Goal: Task Accomplishment & Management: Manage account settings

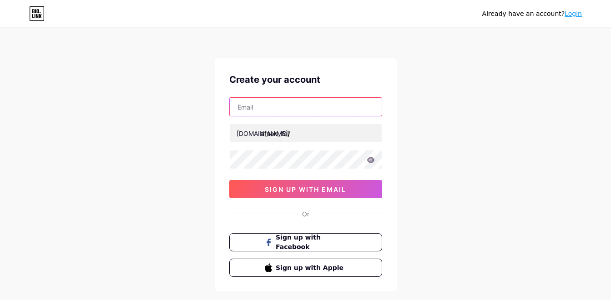
click at [290, 108] on input "text" at bounding box center [306, 107] width 152 height 18
type input "ifajafnan@gmail.com"
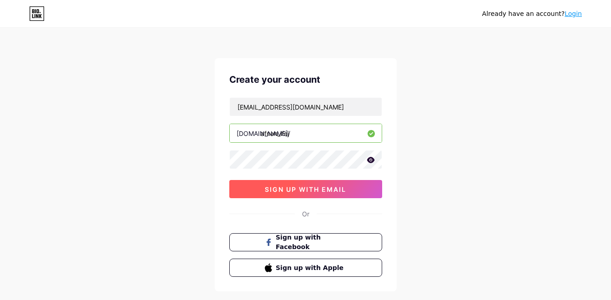
click at [328, 187] on span "sign up with email" at bounding box center [305, 190] width 81 height 8
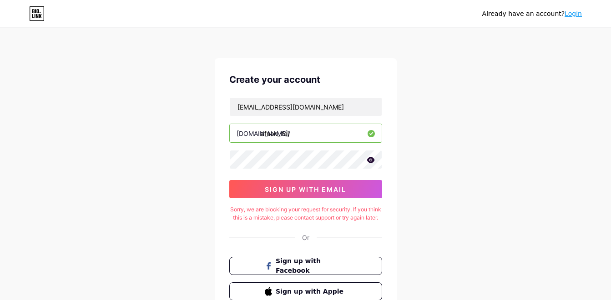
click at [373, 160] on icon at bounding box center [371, 160] width 8 height 6
click at [373, 160] on icon at bounding box center [370, 160] width 8 height 6
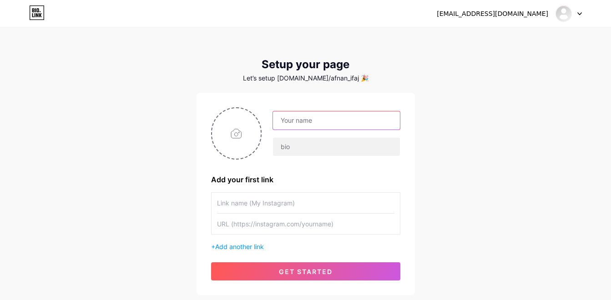
click at [312, 119] on input "text" at bounding box center [336, 120] width 126 height 18
click at [314, 120] on input "Afnan" at bounding box center [336, 120] width 126 height 18
type input "[PERSON_NAME]"
click at [280, 205] on input "text" at bounding box center [305, 203] width 177 height 20
type input "a"
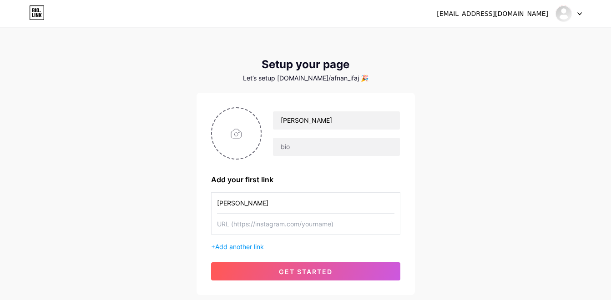
type input "[PERSON_NAME]"
click at [268, 227] on input "text" at bounding box center [305, 224] width 177 height 20
click at [250, 133] on input "file" at bounding box center [236, 133] width 49 height 50
type input "C:\fakepath\6118144359141593070.jpg"
click at [272, 223] on input "text" at bounding box center [305, 224] width 177 height 20
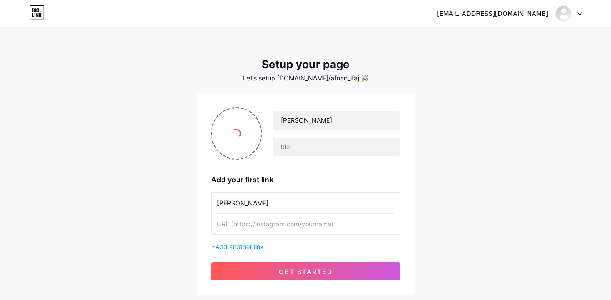
paste input "[URL][DOMAIN_NAME]"
type input "[URL][DOMAIN_NAME]"
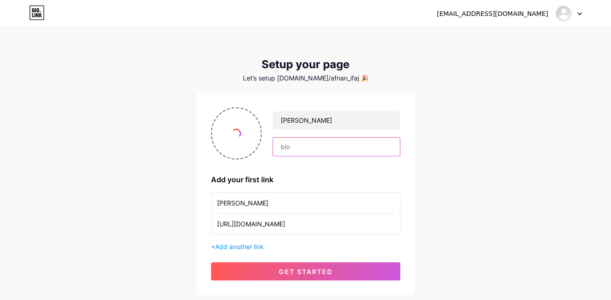
click at [284, 151] on input "text" at bounding box center [336, 147] width 126 height 18
type input "n"
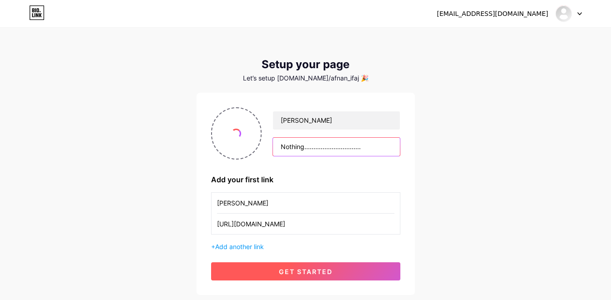
type input "Nothing..............................."
click at [272, 274] on button "get started" at bounding box center [305, 271] width 189 height 18
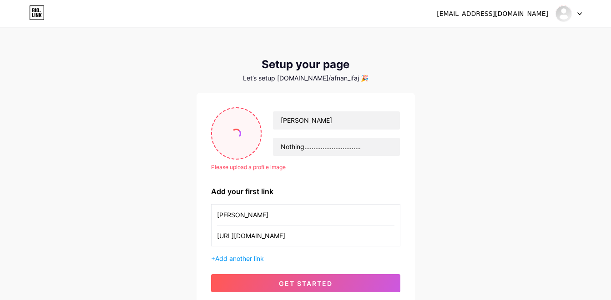
click at [241, 148] on input "file" at bounding box center [236, 133] width 49 height 50
type input "C:\fakepath\6118144359141593071.jpg"
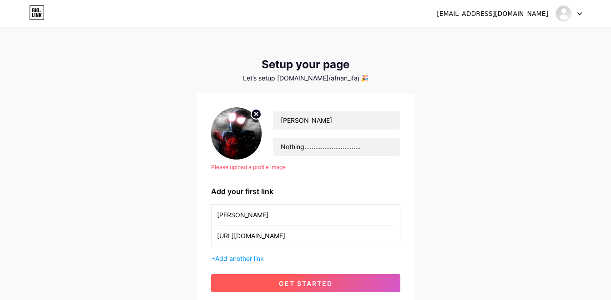
click at [282, 283] on span "get started" at bounding box center [306, 284] width 54 height 8
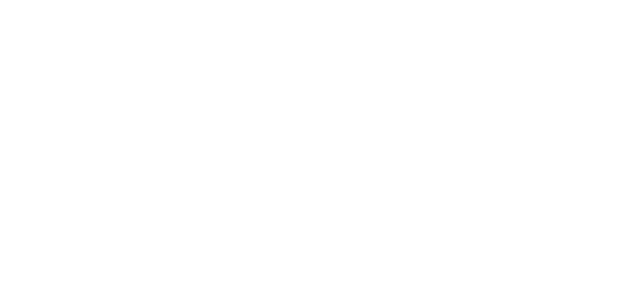
click at [257, 0] on html at bounding box center [309, 0] width 618 height 0
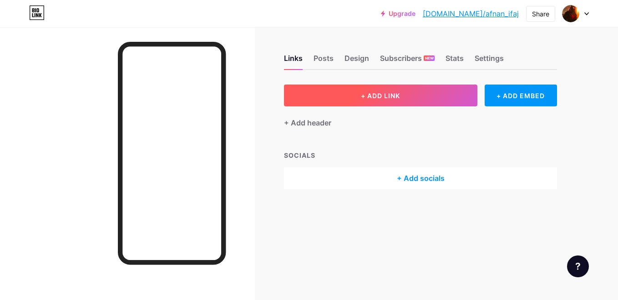
click at [399, 93] on span "+ ADD LINK" at bounding box center [380, 96] width 39 height 8
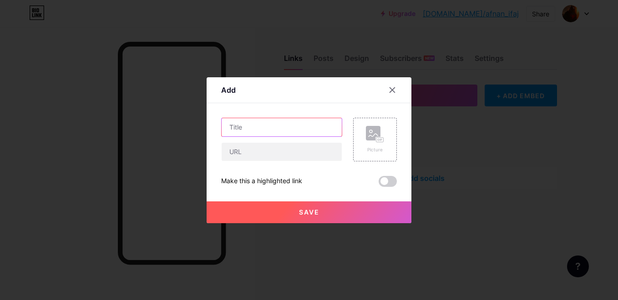
click at [240, 121] on input "text" at bounding box center [282, 127] width 120 height 18
type input "f"
type input "Facebook"
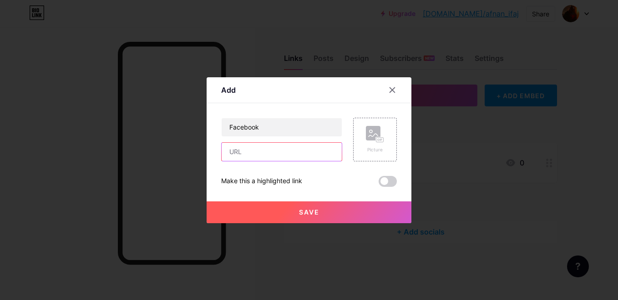
click at [249, 149] on input "text" at bounding box center [282, 152] width 120 height 18
click at [388, 182] on span at bounding box center [387, 181] width 18 height 11
click at [378, 184] on input "checkbox" at bounding box center [378, 184] width 0 height 0
click at [388, 182] on span at bounding box center [387, 181] width 18 height 11
click at [378, 184] on input "checkbox" at bounding box center [378, 184] width 0 height 0
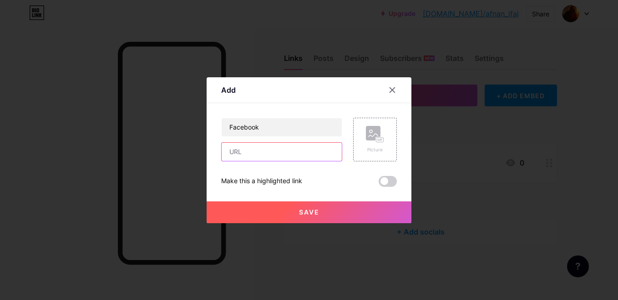
click at [232, 153] on input "text" at bounding box center [282, 152] width 120 height 18
drag, startPoint x: 274, startPoint y: 153, endPoint x: 223, endPoint y: 158, distance: 51.2
click at [223, 158] on input "[DOMAIN_NAME][URL]" at bounding box center [282, 152] width 120 height 18
paste input "[URL][DOMAIN_NAME]"
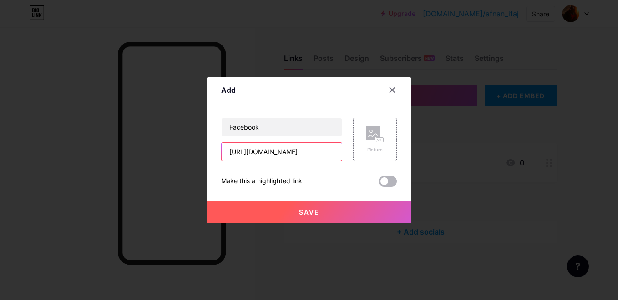
type input "[URL][DOMAIN_NAME]"
click at [380, 177] on span at bounding box center [387, 181] width 18 height 11
click at [378, 184] on input "checkbox" at bounding box center [378, 184] width 0 height 0
click at [383, 177] on span at bounding box center [387, 181] width 18 height 11
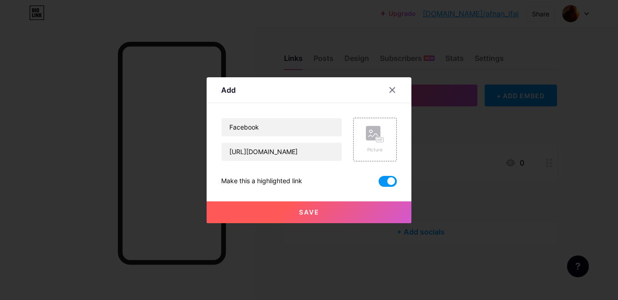
click at [378, 184] on input "checkbox" at bounding box center [378, 184] width 0 height 0
click at [384, 178] on span at bounding box center [387, 181] width 18 height 11
click at [378, 184] on input "checkbox" at bounding box center [378, 184] width 0 height 0
click at [299, 212] on span "Save" at bounding box center [309, 212] width 20 height 8
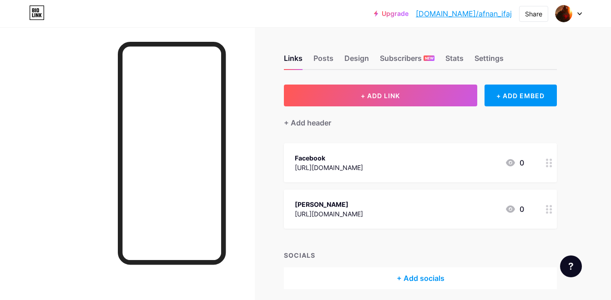
click at [551, 210] on circle at bounding box center [550, 209] width 2 height 2
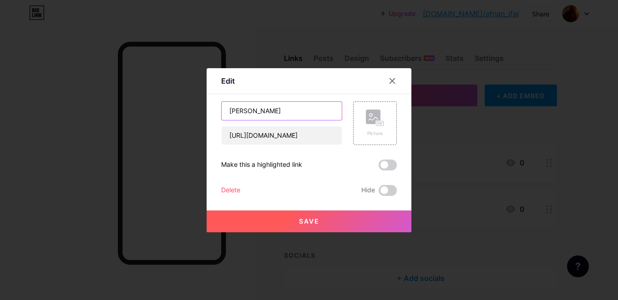
drag, startPoint x: 302, startPoint y: 115, endPoint x: 222, endPoint y: 116, distance: 80.1
click at [222, 116] on input "[PERSON_NAME]" at bounding box center [282, 111] width 120 height 18
type input "INSTA"
click at [378, 166] on span at bounding box center [387, 165] width 18 height 11
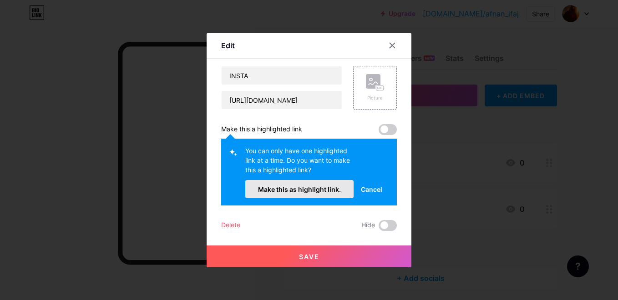
click at [324, 188] on span "Make this as highlight link." at bounding box center [299, 190] width 83 height 8
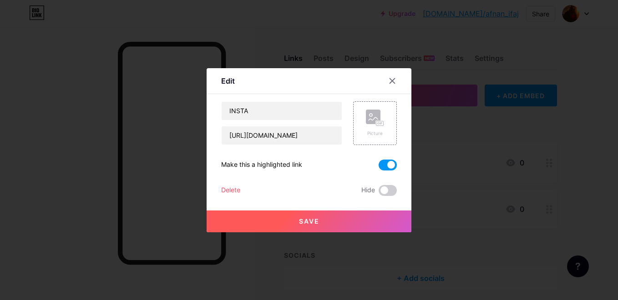
click at [315, 213] on button "Save" at bounding box center [309, 222] width 205 height 22
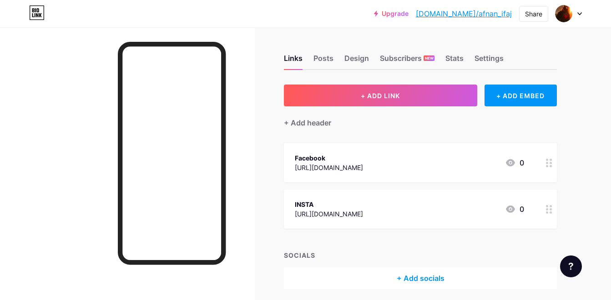
drag, startPoint x: 306, startPoint y: 184, endPoint x: 292, endPoint y: 171, distance: 19.6
click at [292, 171] on span "Facebook [URL][DOMAIN_NAME] 0 INSTA [URL][DOMAIN_NAME] 0" at bounding box center [420, 186] width 273 height 86
drag, startPoint x: 292, startPoint y: 171, endPoint x: 259, endPoint y: 182, distance: 34.4
click at [257, 182] on div "Links Posts Design Subscribers NEW Stats Settings + ADD LINK + ADD EMBED + Add …" at bounding box center [297, 180] width 595 height 307
click at [255, 178] on div "Links Posts Design Subscribers NEW Stats Settings + ADD LINK + ADD EMBED + Add …" at bounding box center [297, 180] width 595 height 307
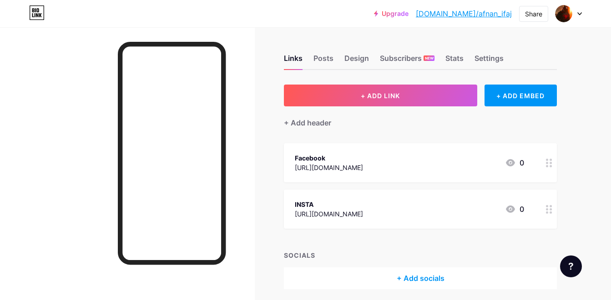
click at [544, 213] on div at bounding box center [548, 209] width 15 height 39
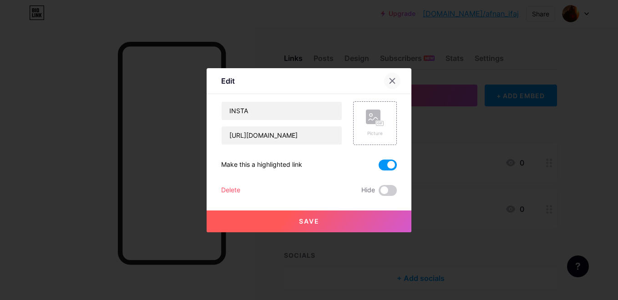
click at [389, 79] on icon at bounding box center [391, 80] width 7 height 7
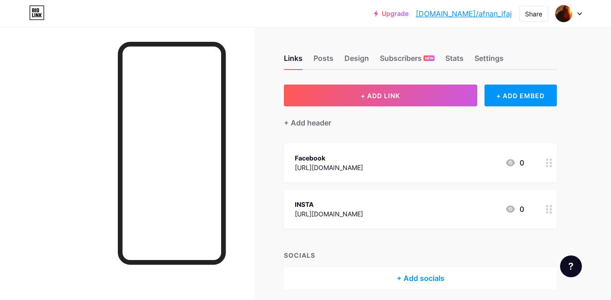
click at [413, 273] on div "+ Add socials" at bounding box center [420, 278] width 273 height 22
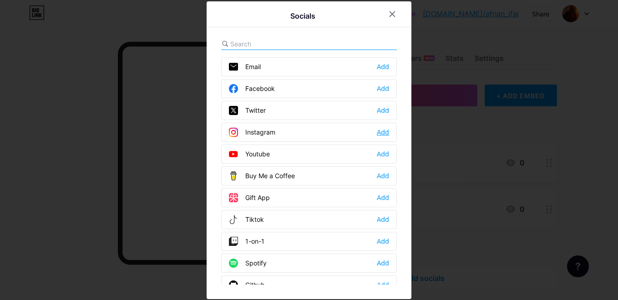
click at [378, 131] on div "Add" at bounding box center [383, 132] width 12 height 9
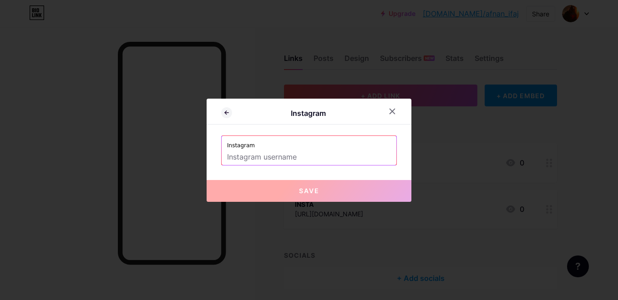
click at [301, 158] on input "text" at bounding box center [309, 157] width 164 height 15
drag, startPoint x: 301, startPoint y: 158, endPoint x: 481, endPoint y: 186, distance: 182.2
click at [481, 186] on div at bounding box center [309, 150] width 618 height 300
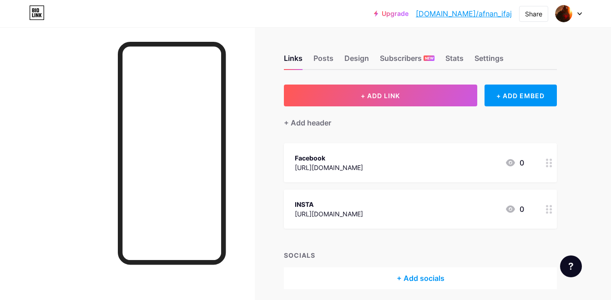
click at [363, 209] on div "[URL][DOMAIN_NAME]" at bounding box center [329, 214] width 68 height 10
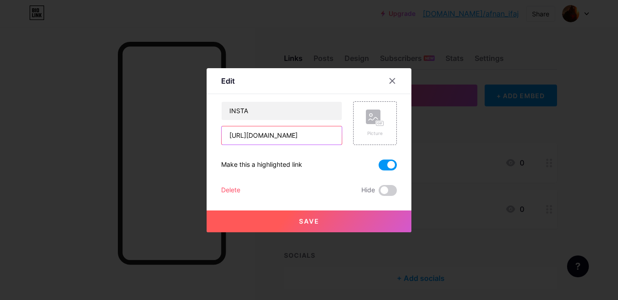
scroll to position [0, 10]
drag, startPoint x: 310, startPoint y: 136, endPoint x: 328, endPoint y: 140, distance: 19.0
click at [328, 140] on input "[URL][DOMAIN_NAME]" at bounding box center [282, 135] width 120 height 18
click at [388, 80] on icon at bounding box center [391, 80] width 7 height 7
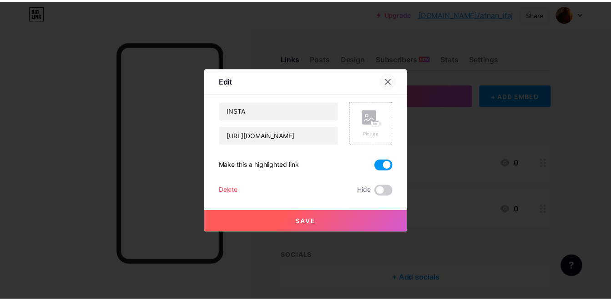
scroll to position [0, 0]
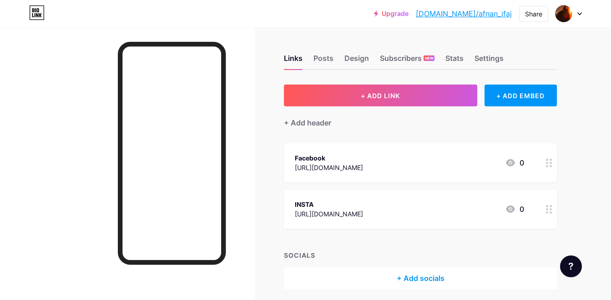
click at [422, 276] on div "+ Add socials" at bounding box center [420, 278] width 273 height 22
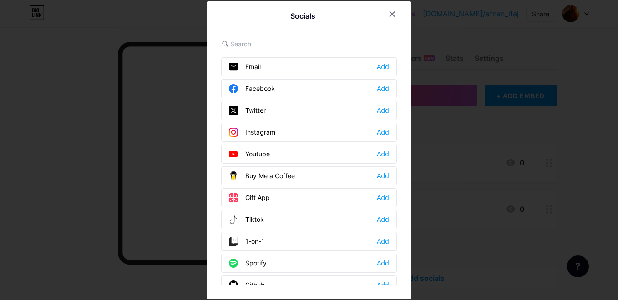
click at [380, 131] on div "Add" at bounding box center [383, 132] width 12 height 9
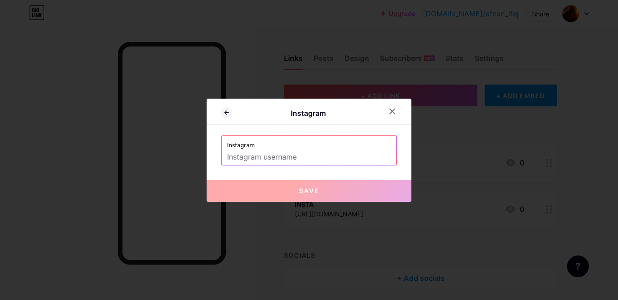
click at [317, 154] on input "text" at bounding box center [309, 157] width 164 height 15
paste input "afnan_ifaj"
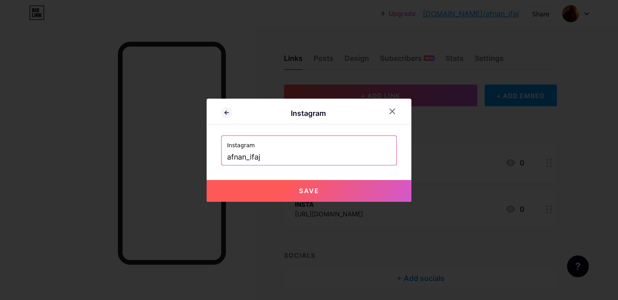
click at [322, 186] on button "Save" at bounding box center [309, 191] width 205 height 22
type input "[URL][DOMAIN_NAME]"
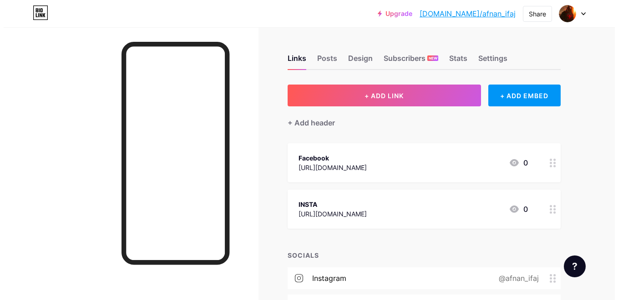
scroll to position [61, 0]
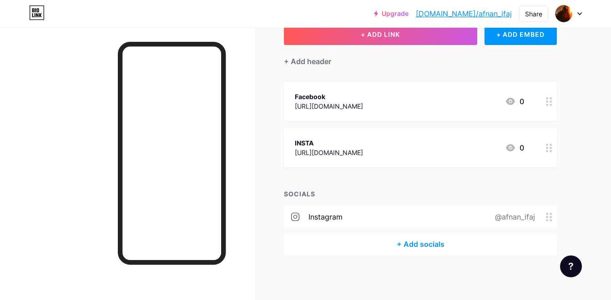
click at [429, 246] on div "+ Add socials" at bounding box center [420, 244] width 273 height 22
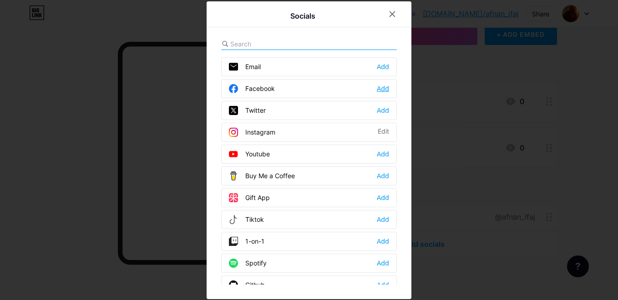
click at [381, 84] on div "Add" at bounding box center [383, 88] width 12 height 9
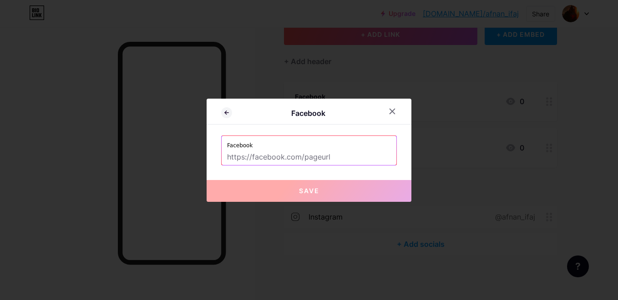
click at [270, 159] on input "text" at bounding box center [309, 157] width 164 height 15
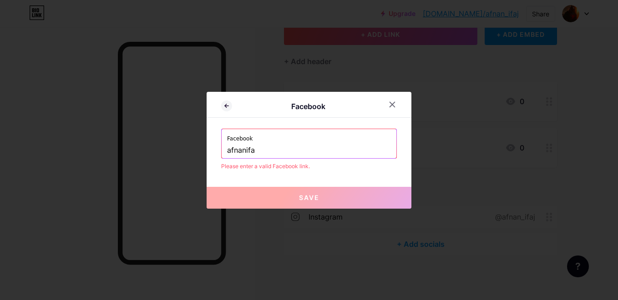
type input "afnanifaj"
drag, startPoint x: 275, startPoint y: 155, endPoint x: 157, endPoint y: 157, distance: 117.8
click at [161, 160] on div "Facebook Facebook afnanifaj Please enter a valid Facebook link. Save" at bounding box center [309, 150] width 618 height 300
click at [384, 107] on div at bounding box center [397, 104] width 27 height 16
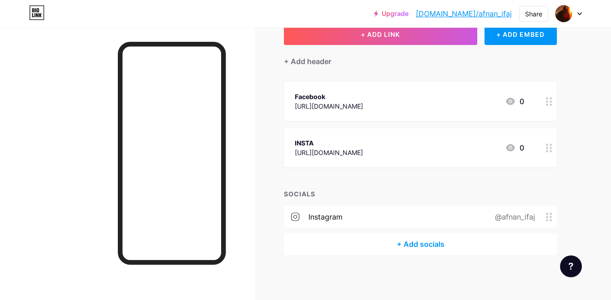
click at [361, 107] on div "[URL][DOMAIN_NAME]" at bounding box center [329, 106] width 68 height 10
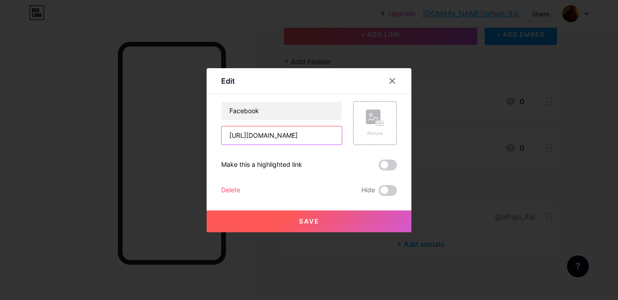
scroll to position [0, 4]
drag, startPoint x: 324, startPoint y: 137, endPoint x: 315, endPoint y: 137, distance: 9.6
click at [315, 137] on input "[URL][DOMAIN_NAME]" at bounding box center [282, 135] width 120 height 18
click at [267, 138] on input "[URL][DOMAIN_NAME]" at bounding box center [282, 135] width 120 height 18
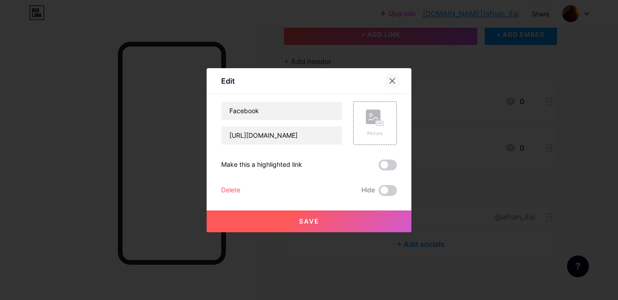
scroll to position [0, 0]
click at [388, 77] on icon at bounding box center [391, 80] width 7 height 7
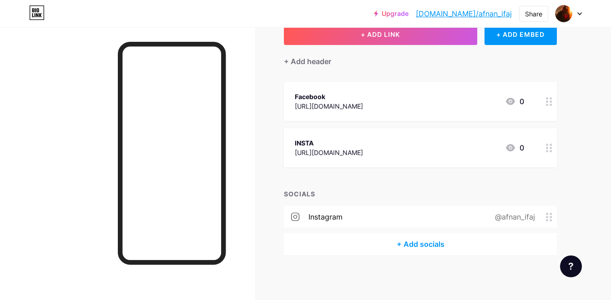
click at [428, 241] on div "+ Add socials" at bounding box center [420, 244] width 273 height 22
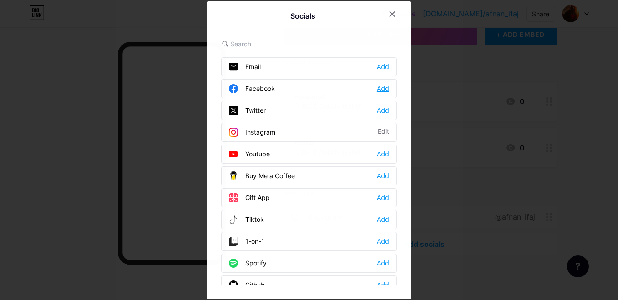
click at [382, 86] on div "Add" at bounding box center [383, 88] width 12 height 9
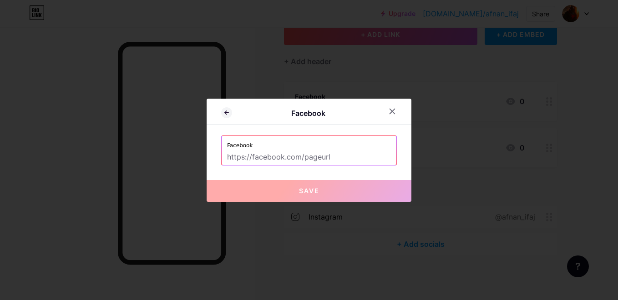
click at [291, 159] on input "text" at bounding box center [309, 157] width 164 height 15
paste input "[URL][DOMAIN_NAME]"
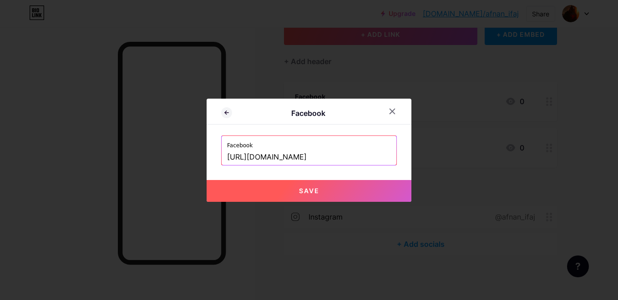
type input "[URL][DOMAIN_NAME]"
click at [294, 191] on button "Save" at bounding box center [309, 191] width 205 height 22
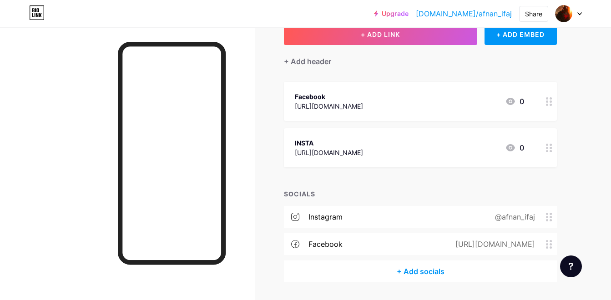
click at [444, 274] on div "+ Add socials" at bounding box center [420, 272] width 273 height 22
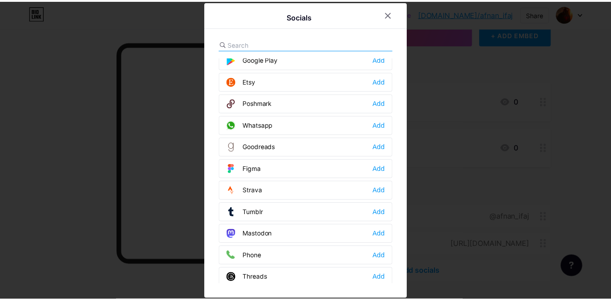
scroll to position [821, 0]
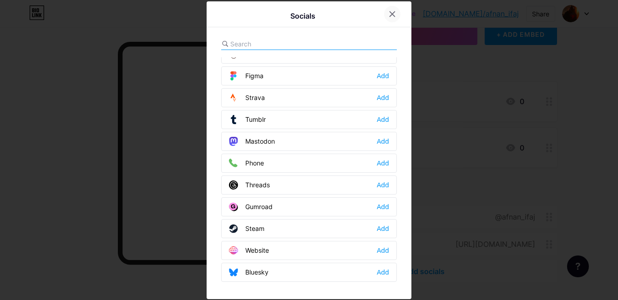
click at [385, 15] on div at bounding box center [392, 14] width 16 height 16
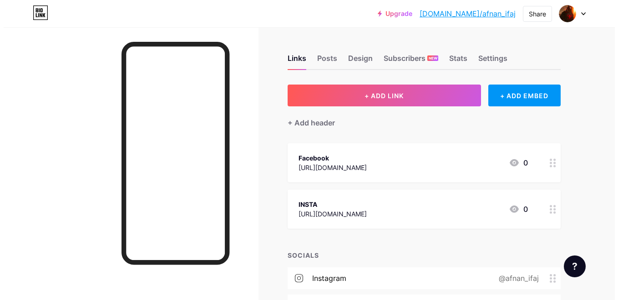
scroll to position [43, 0]
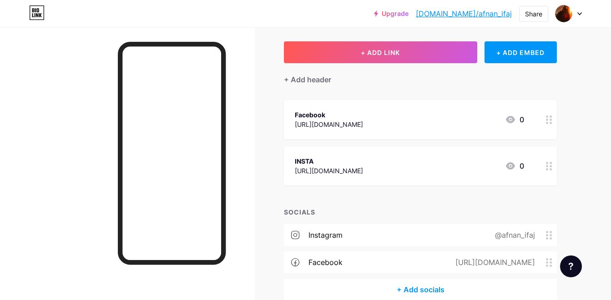
click at [402, 289] on div "+ Add socials" at bounding box center [420, 290] width 273 height 22
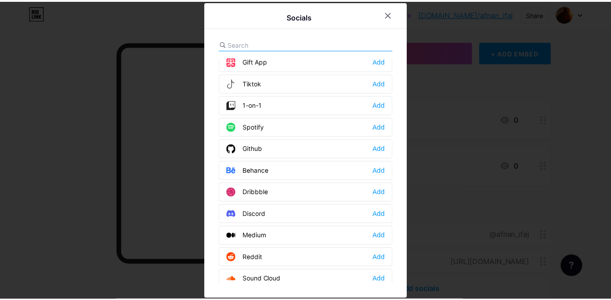
scroll to position [318, 0]
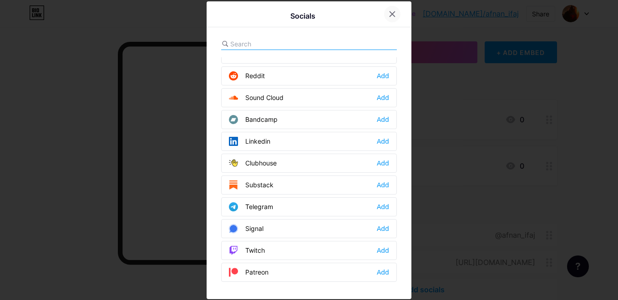
click at [390, 15] on icon at bounding box center [391, 13] width 7 height 7
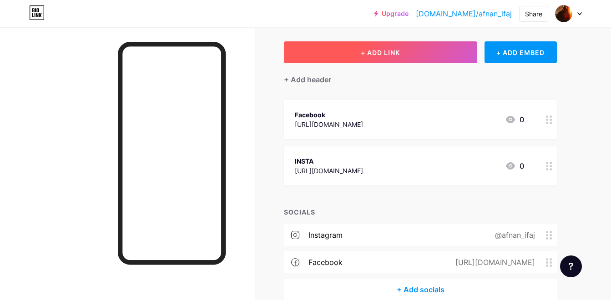
click at [437, 55] on button "+ ADD LINK" at bounding box center [380, 52] width 193 height 22
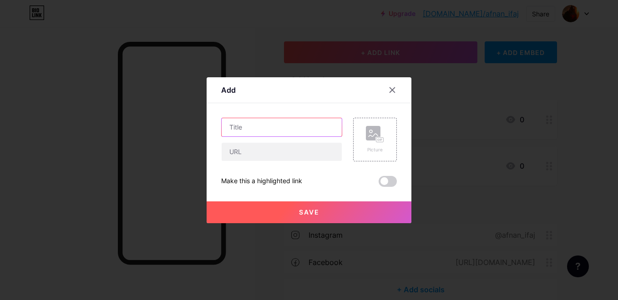
click at [237, 131] on input "text" at bounding box center [282, 127] width 120 height 18
type input "w"
type input "Whatsapp"
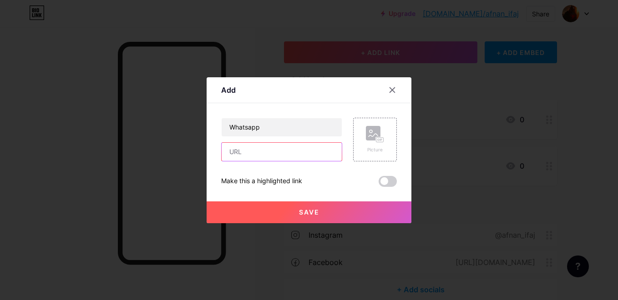
click at [254, 157] on input "text" at bounding box center [282, 152] width 120 height 18
click at [323, 212] on button "Save" at bounding box center [309, 213] width 205 height 22
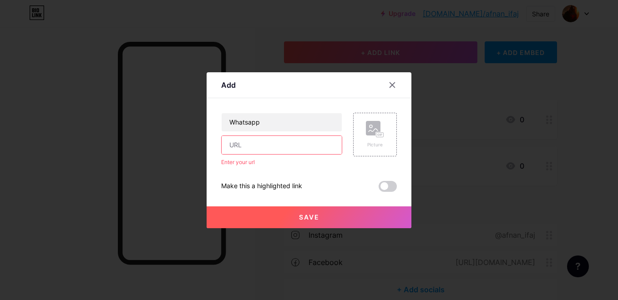
click at [256, 150] on input "text" at bounding box center [282, 145] width 120 height 18
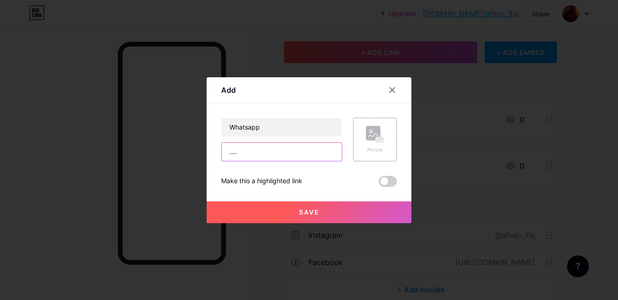
type input "...."
click at [306, 218] on button "Save" at bounding box center [309, 213] width 205 height 22
click at [390, 91] on icon at bounding box center [392, 89] width 5 height 5
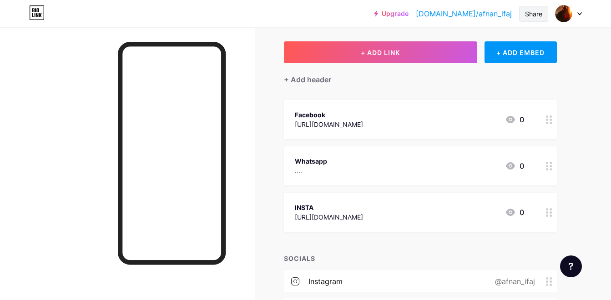
click at [529, 13] on div "Share" at bounding box center [533, 14] width 17 height 10
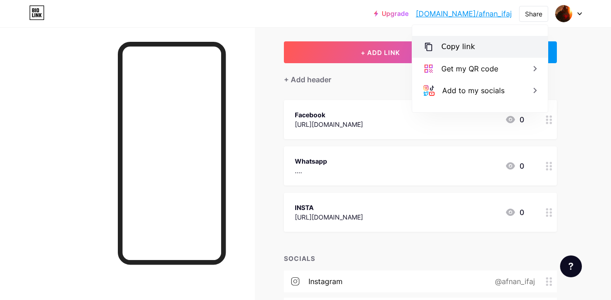
click at [480, 45] on div "Copy link" at bounding box center [480, 47] width 136 height 22
drag, startPoint x: 480, startPoint y: 45, endPoint x: 463, endPoint y: 48, distance: 17.4
click at [463, 48] on div "Copy link" at bounding box center [458, 46] width 34 height 11
